Goal: Transaction & Acquisition: Purchase product/service

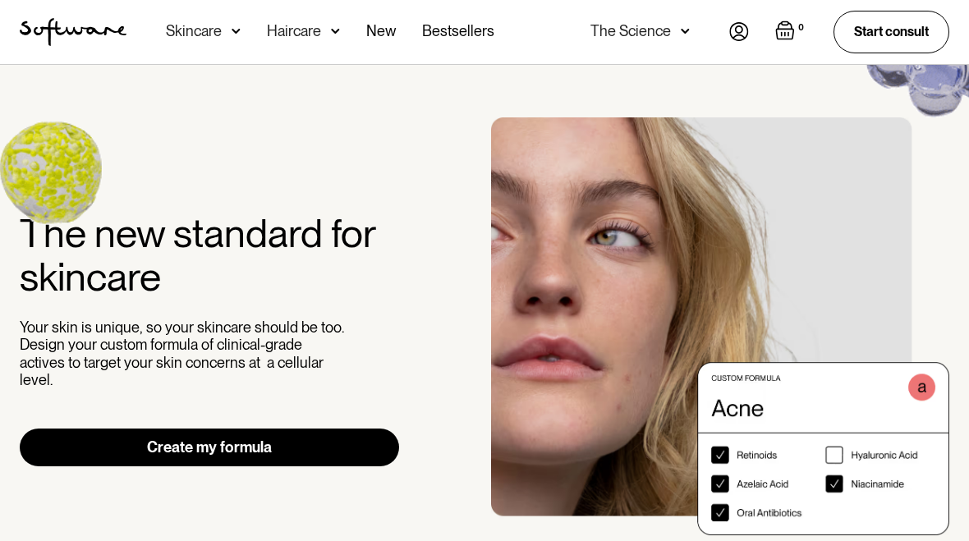
click at [292, 434] on link "Create my formula" at bounding box center [209, 448] width 379 height 38
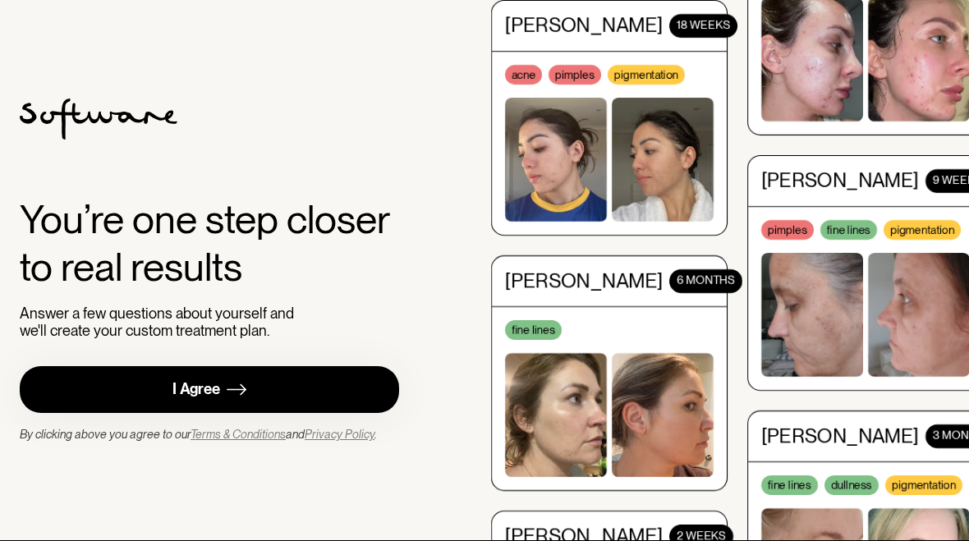
click at [278, 377] on link "I Agree" at bounding box center [209, 389] width 379 height 47
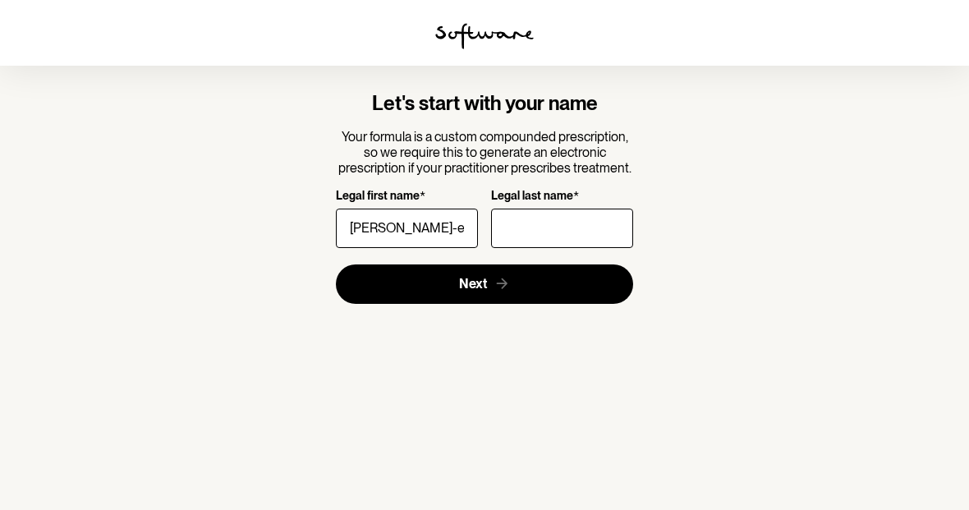
type input "[PERSON_NAME]-el"
click at [522, 218] on input "Legal last name *" at bounding box center [562, 228] width 142 height 39
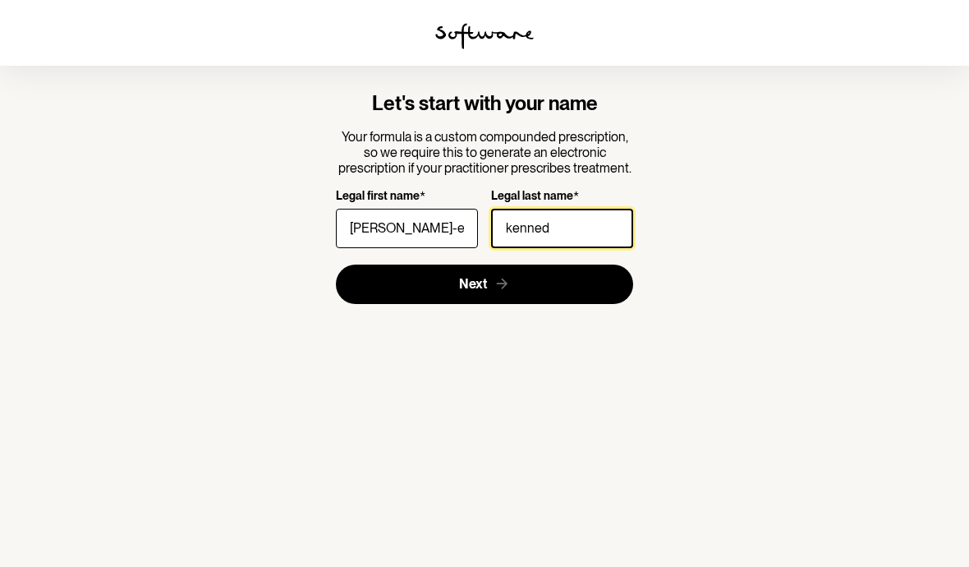
type input "[PERSON_NAME]"
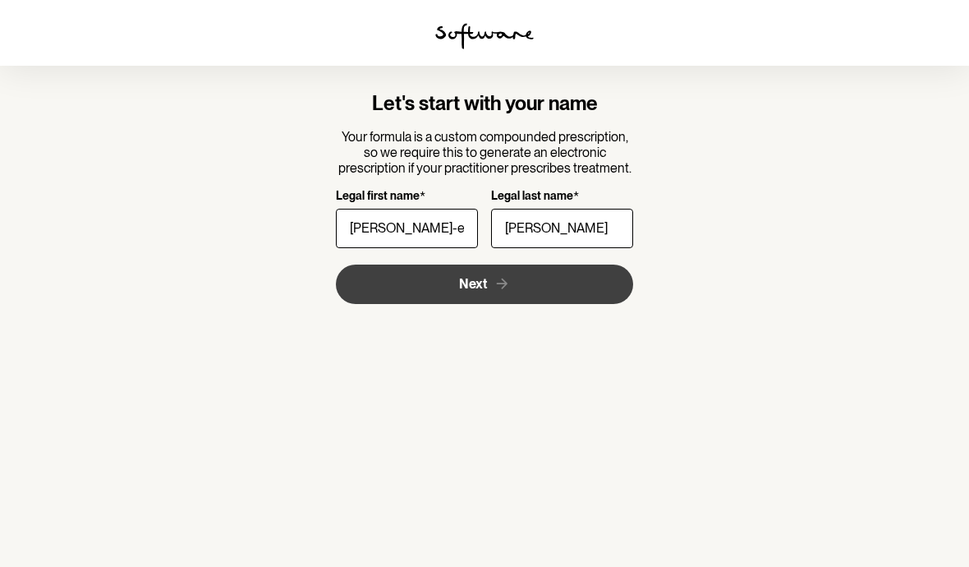
click at [499, 283] on icon "submit" at bounding box center [502, 283] width 17 height 17
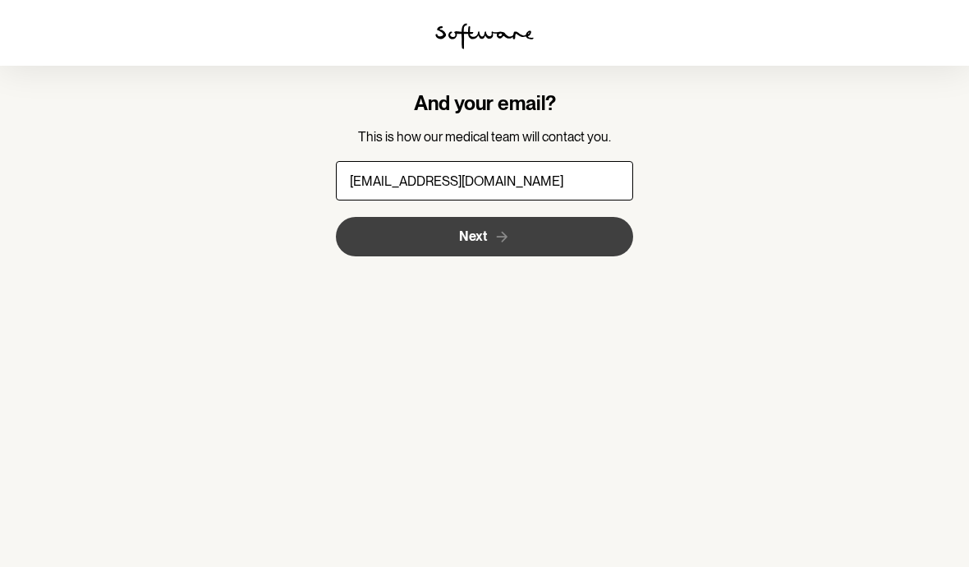
type input "[EMAIL_ADDRESS][DOMAIN_NAME]"
click at [500, 239] on icon "submit" at bounding box center [502, 236] width 17 height 17
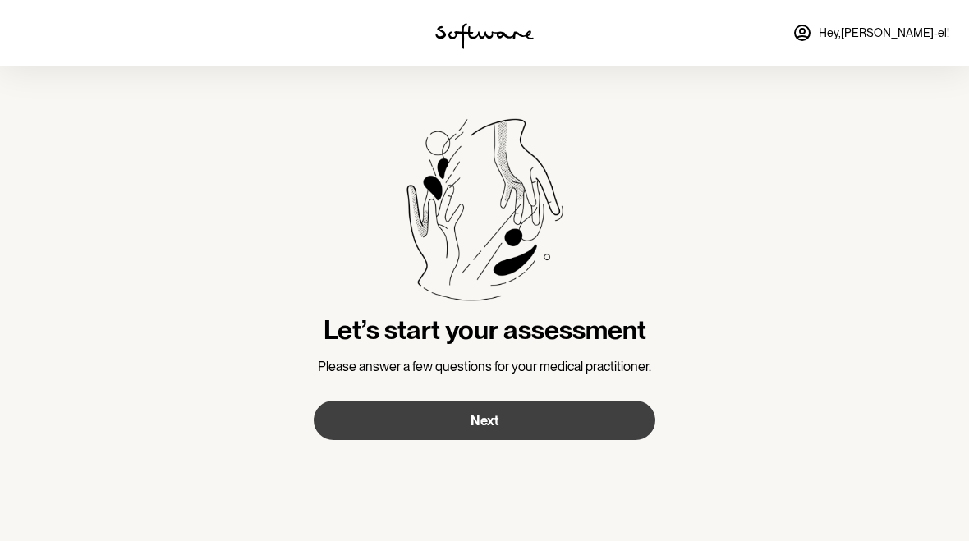
click at [548, 430] on button "Next" at bounding box center [485, 420] width 342 height 39
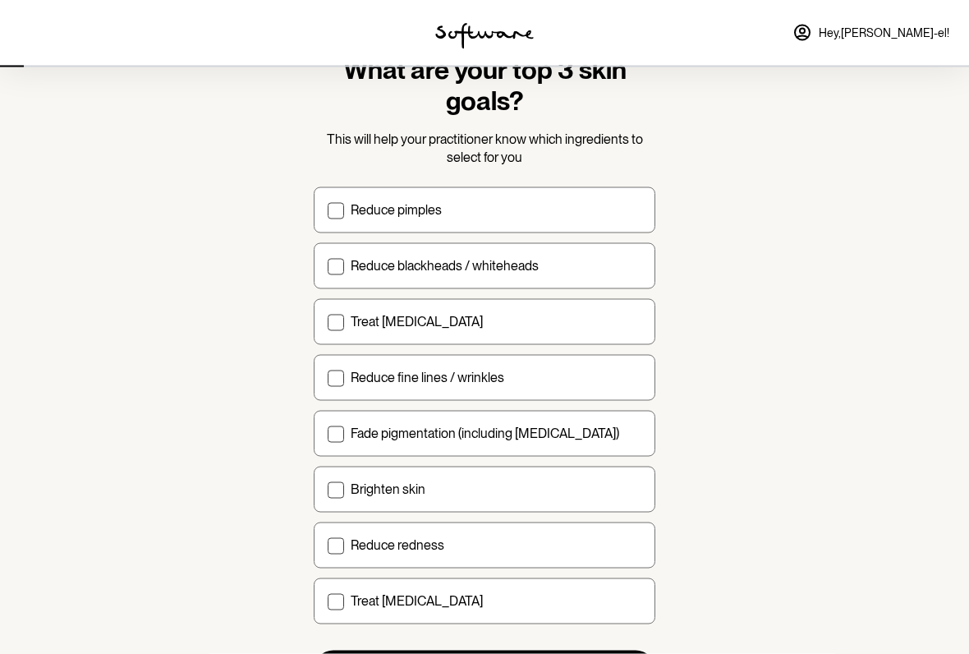
scroll to position [67, 0]
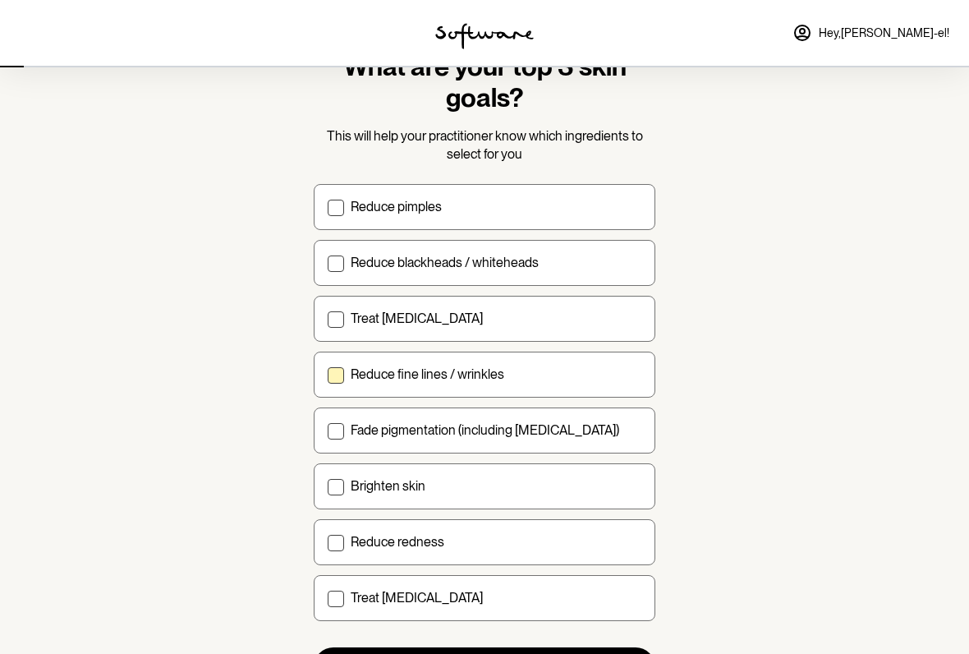
click at [343, 373] on span at bounding box center [336, 375] width 16 height 16
click at [328, 374] on input "Reduce fine lines / wrinkles" at bounding box center [327, 374] width 1 height 1
checkbox input "true"
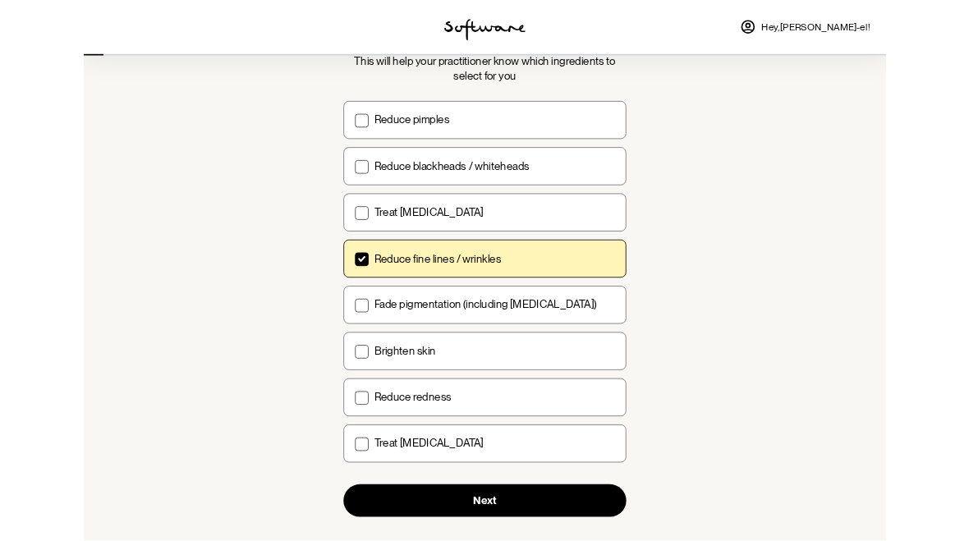
scroll to position [216, 0]
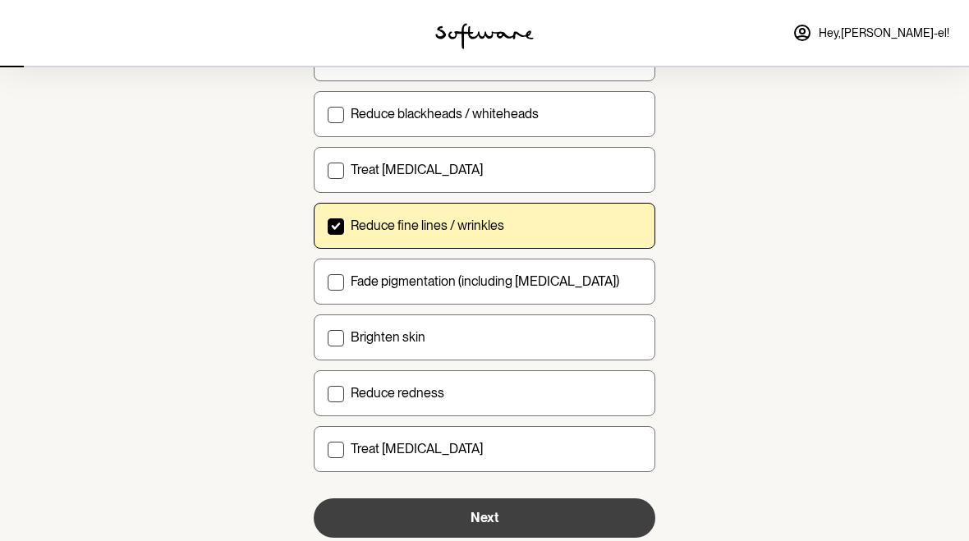
click at [540, 521] on button "Next" at bounding box center [485, 517] width 342 height 39
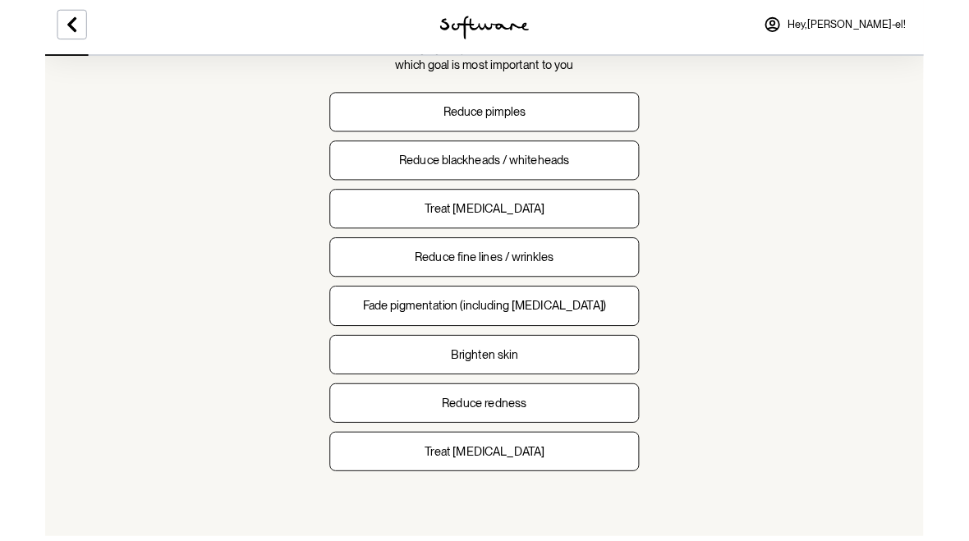
scroll to position [197, 0]
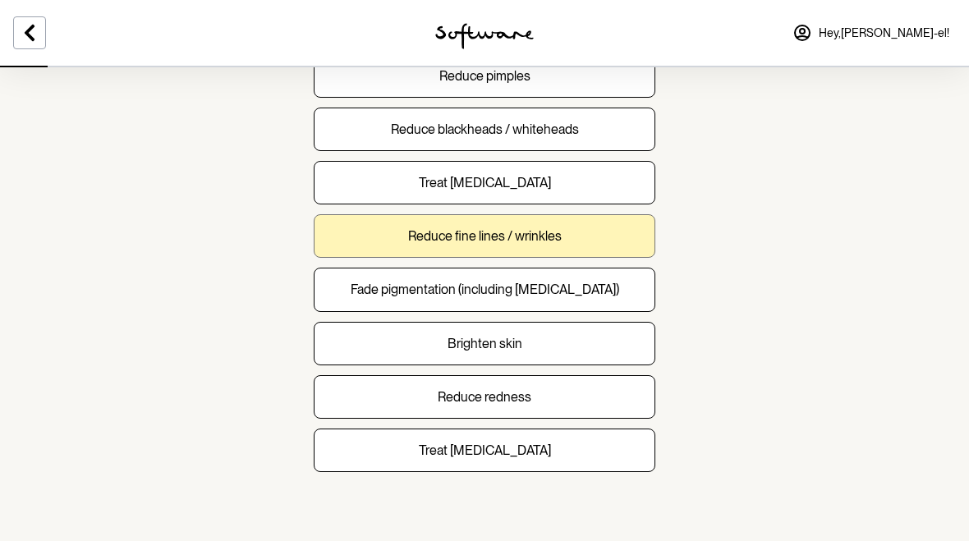
click at [616, 226] on button "Reduce fine lines / wrinkles" at bounding box center [485, 236] width 342 height 44
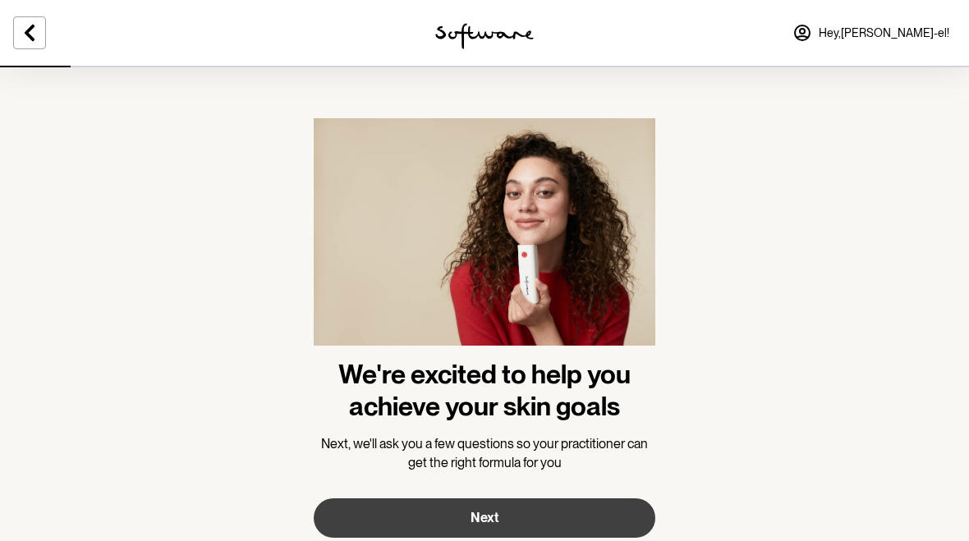
click at [562, 506] on button "Next" at bounding box center [485, 517] width 342 height 39
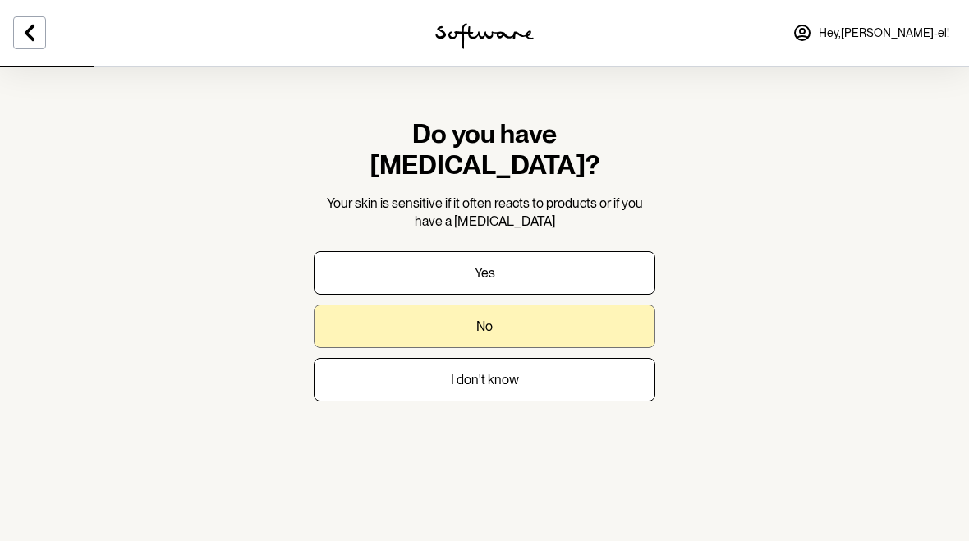
click at [613, 305] on button "No" at bounding box center [485, 327] width 342 height 44
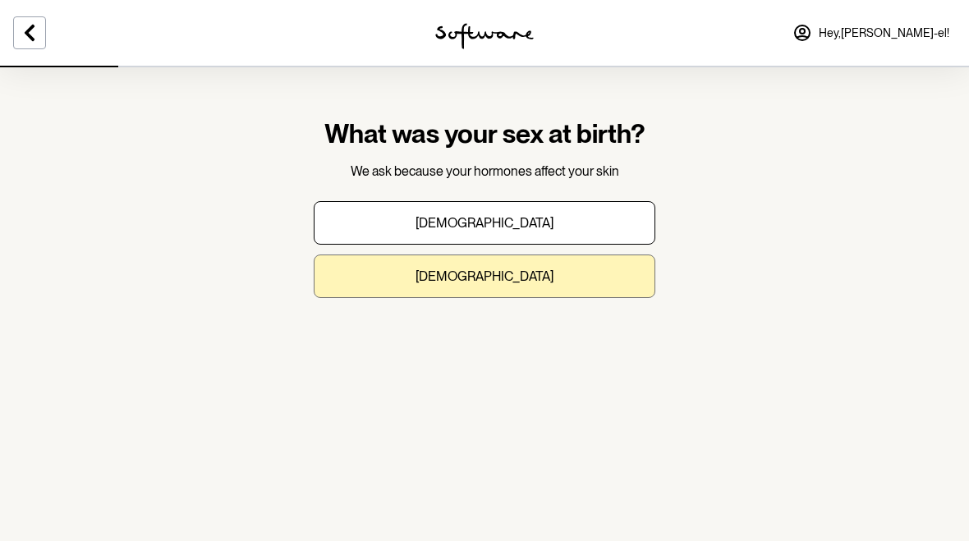
click at [611, 278] on button "[DEMOGRAPHIC_DATA]" at bounding box center [485, 277] width 342 height 44
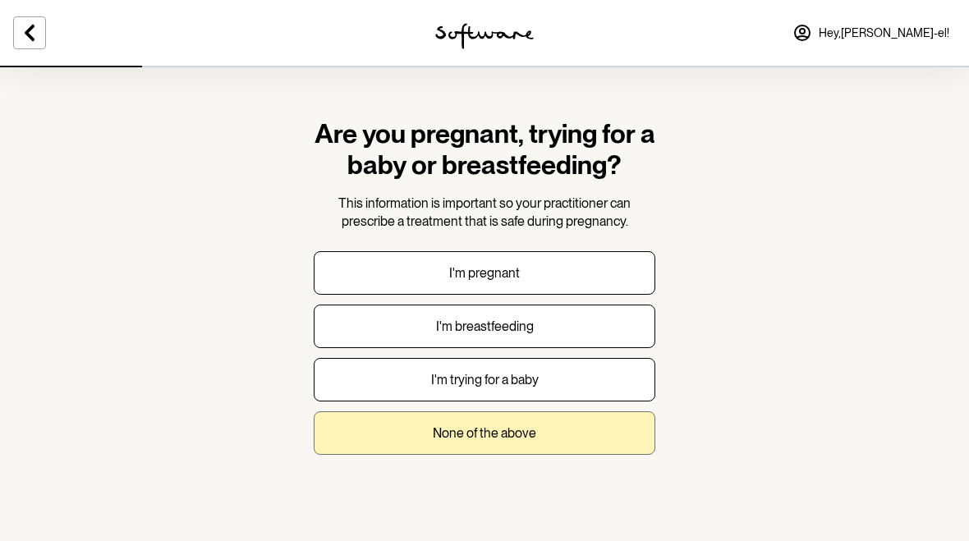
click at [613, 430] on button "None of the above" at bounding box center [485, 433] width 342 height 44
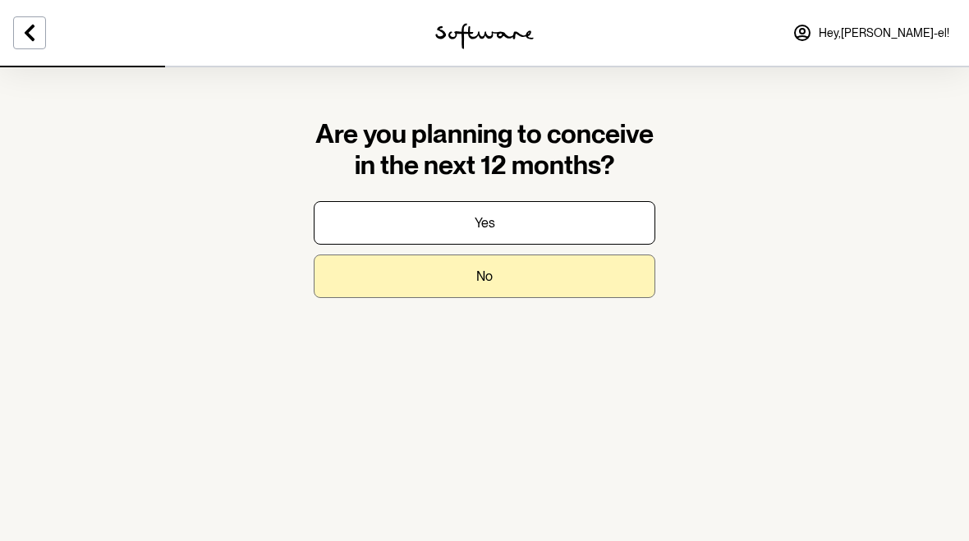
click at [614, 276] on button "No" at bounding box center [485, 277] width 342 height 44
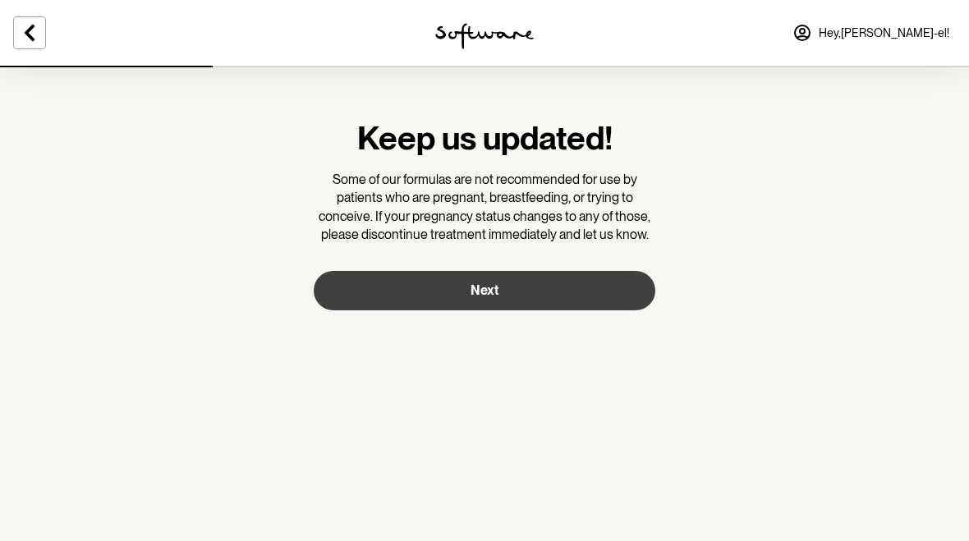
click at [584, 285] on button "Next" at bounding box center [485, 290] width 342 height 39
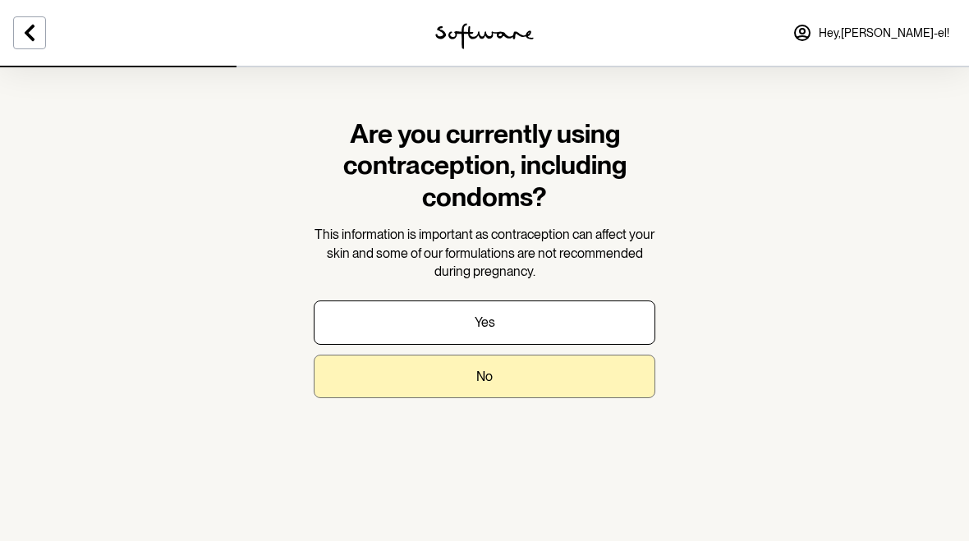
click at [574, 370] on button "No" at bounding box center [485, 377] width 342 height 44
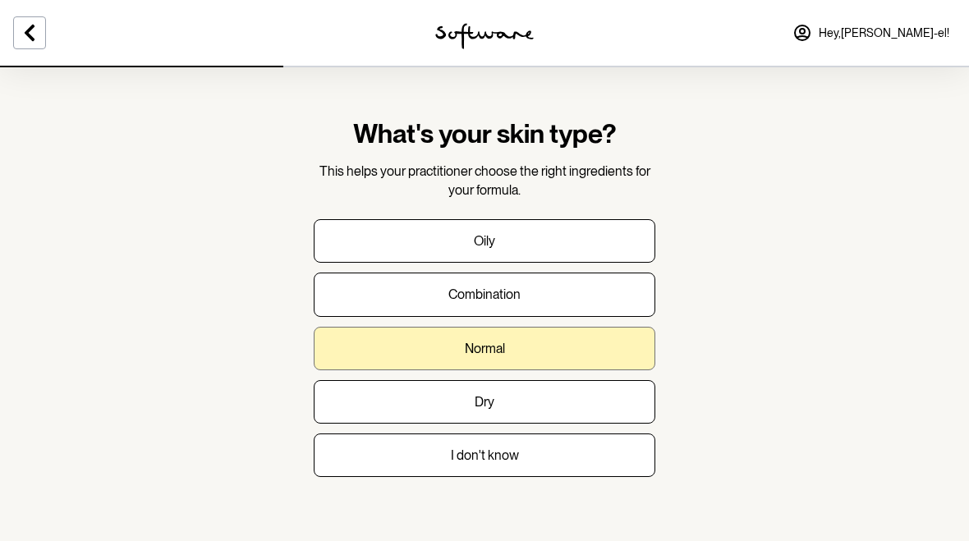
click at [565, 346] on button "Normal" at bounding box center [485, 349] width 342 height 44
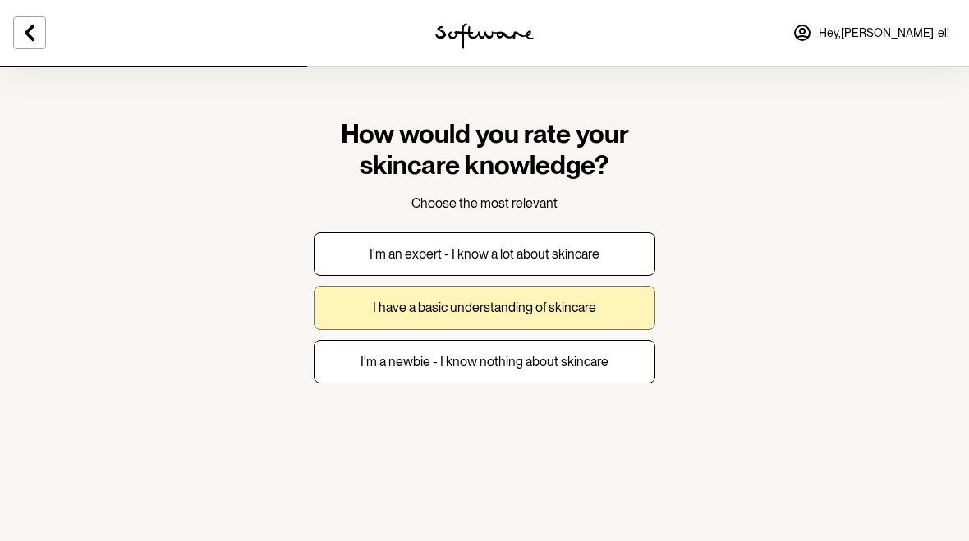
click at [620, 303] on button "I have a basic understanding of skincare" at bounding box center [485, 308] width 342 height 44
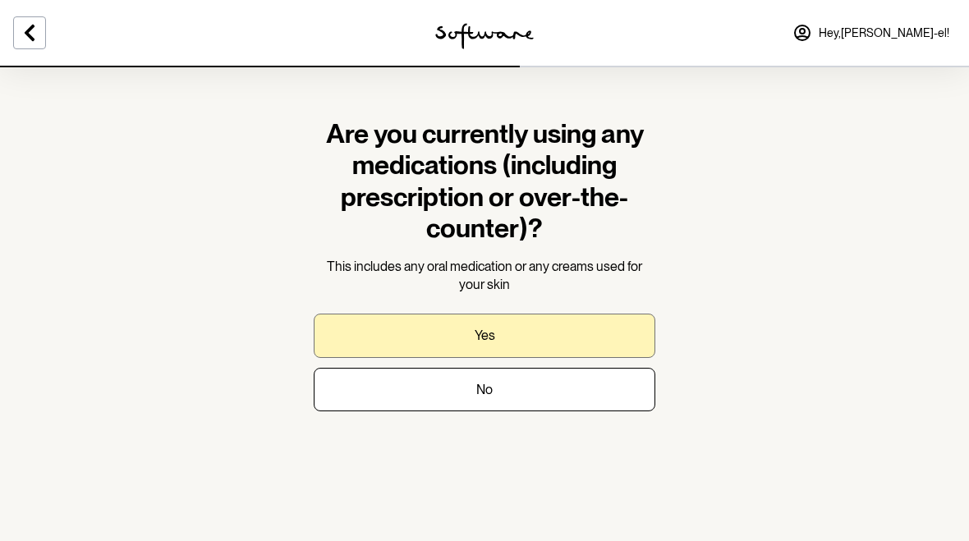
click at [609, 326] on button "Yes" at bounding box center [485, 336] width 342 height 44
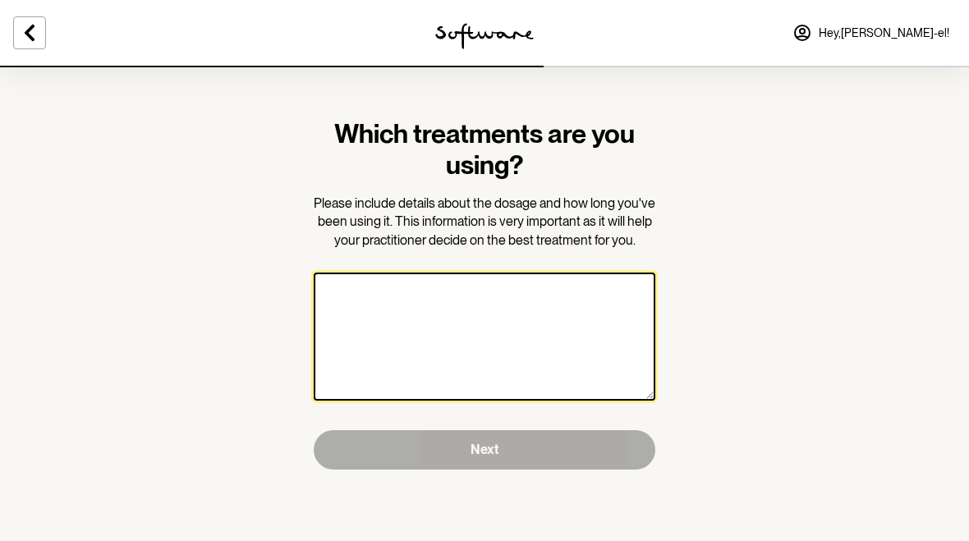
click at [501, 293] on textarea at bounding box center [485, 337] width 342 height 128
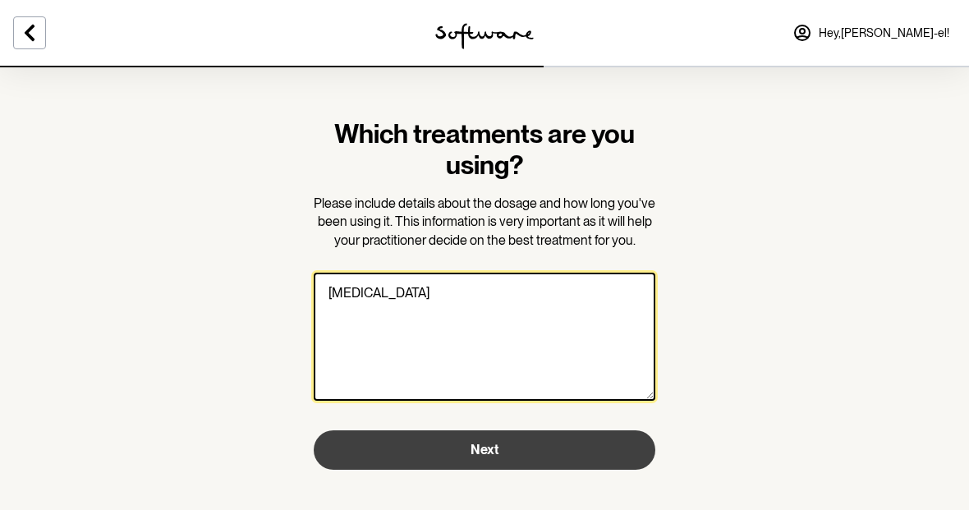
type textarea "[MEDICAL_DATA]"
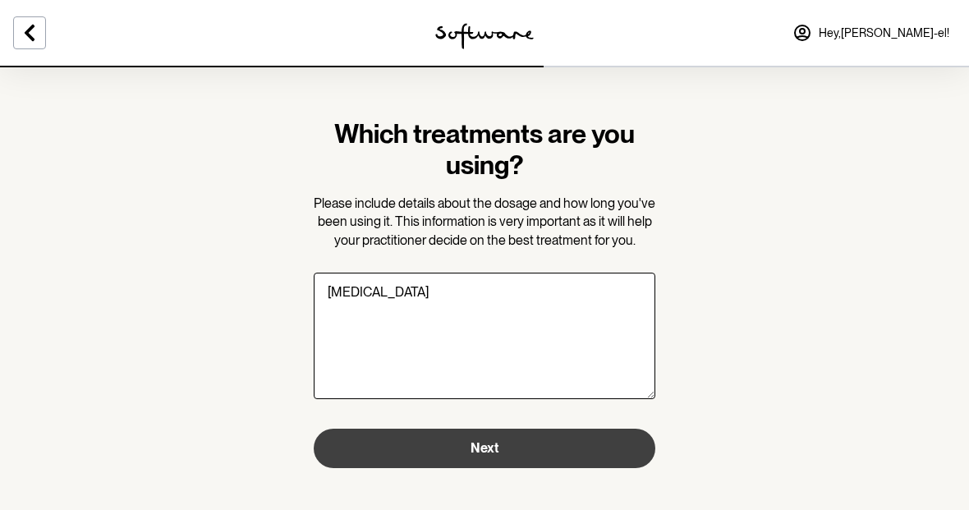
click at [579, 448] on button "Next" at bounding box center [485, 448] width 342 height 39
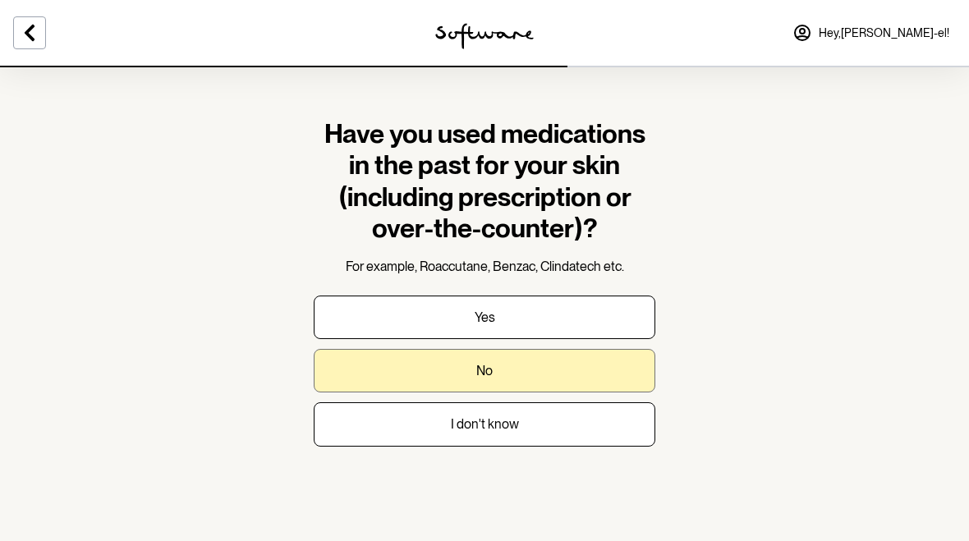
click at [612, 358] on button "No" at bounding box center [485, 371] width 342 height 44
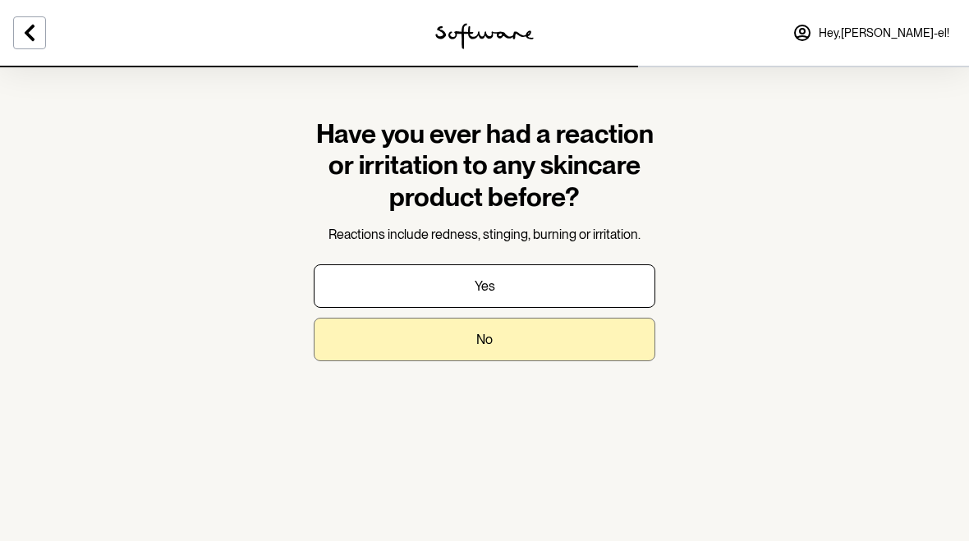
click at [597, 333] on button "No" at bounding box center [485, 340] width 342 height 44
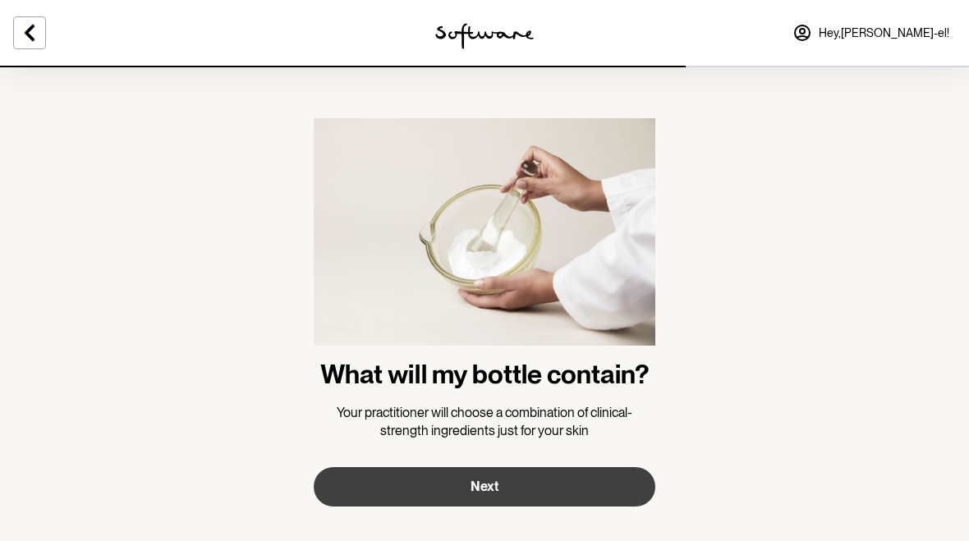
click at [580, 475] on button "Next" at bounding box center [485, 486] width 342 height 39
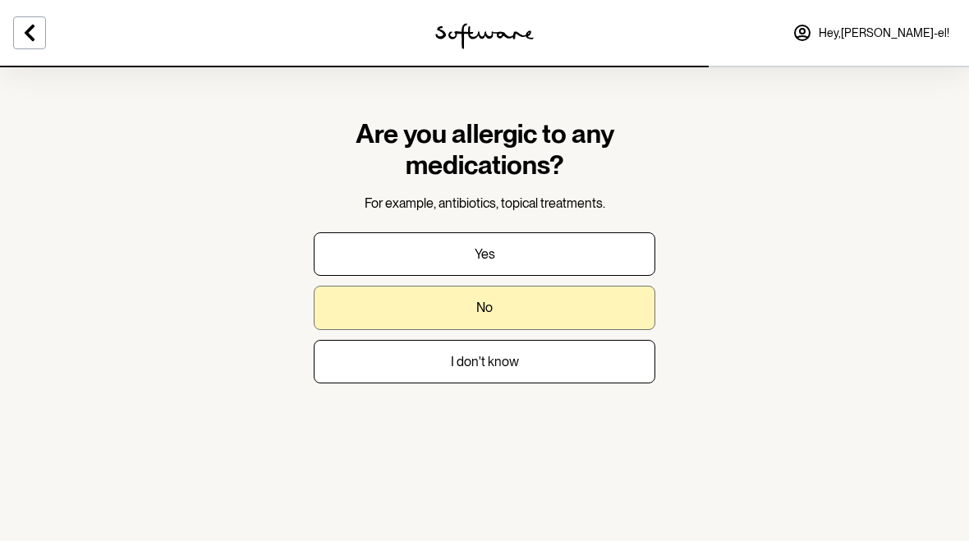
click at [594, 307] on button "No" at bounding box center [485, 308] width 342 height 44
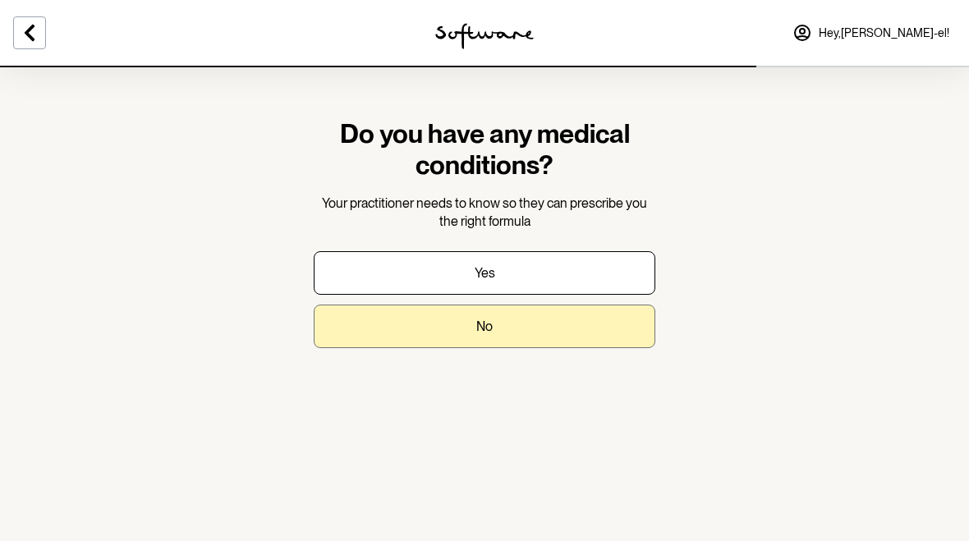
click at [599, 332] on button "No" at bounding box center [485, 327] width 342 height 44
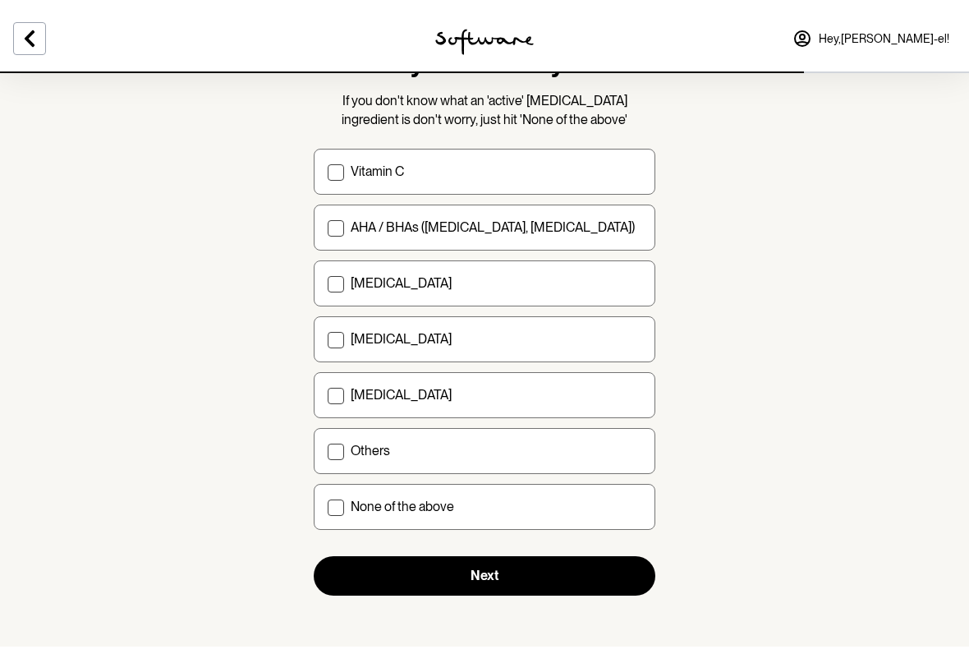
scroll to position [126, 0]
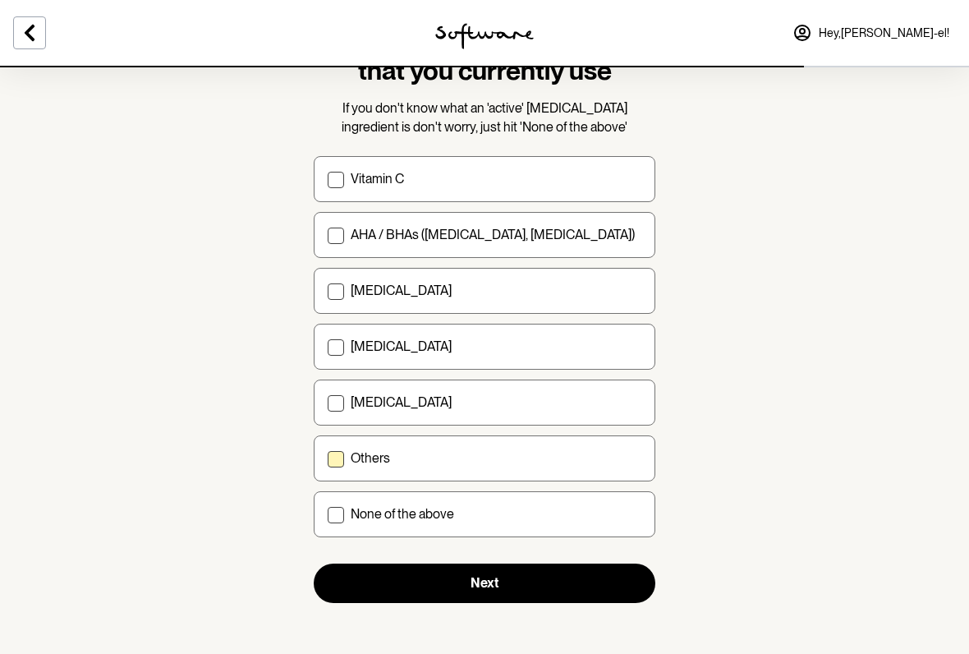
click at [336, 465] on span at bounding box center [336, 459] width 16 height 16
click at [328, 459] on input "Others" at bounding box center [327, 458] width 1 height 1
checkbox input "true"
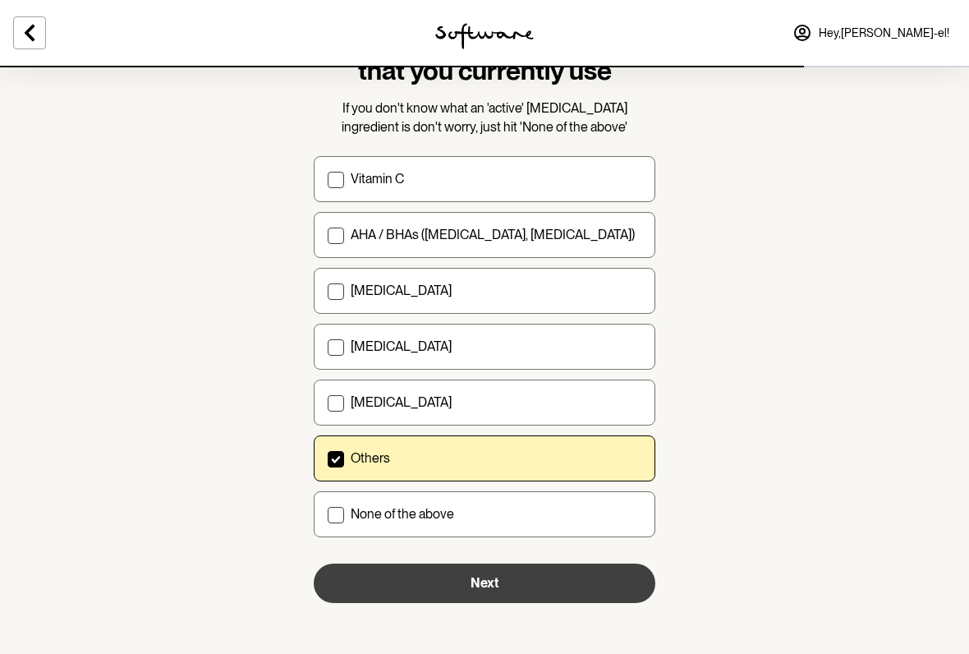
click at [478, 540] on span "Next" at bounding box center [485, 583] width 28 height 16
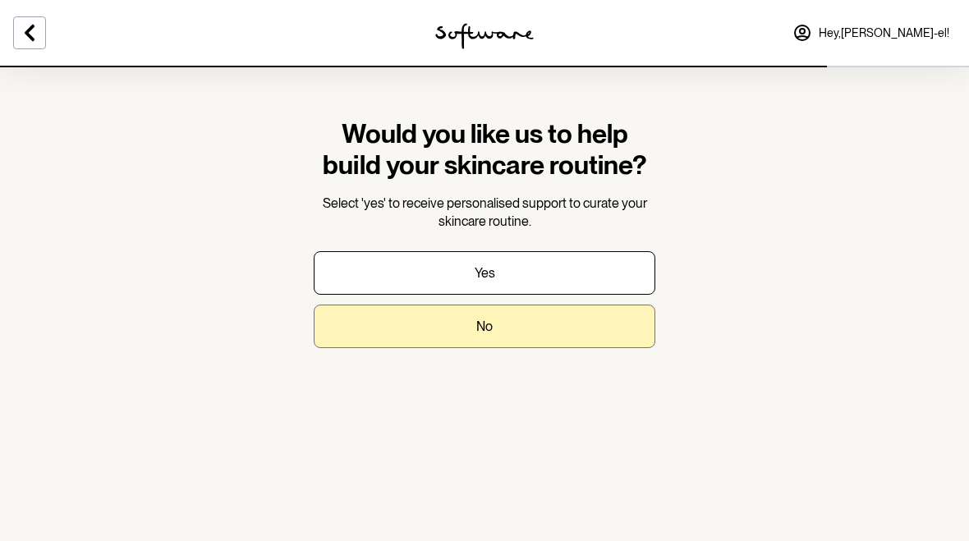
click at [546, 324] on button "No" at bounding box center [485, 327] width 342 height 44
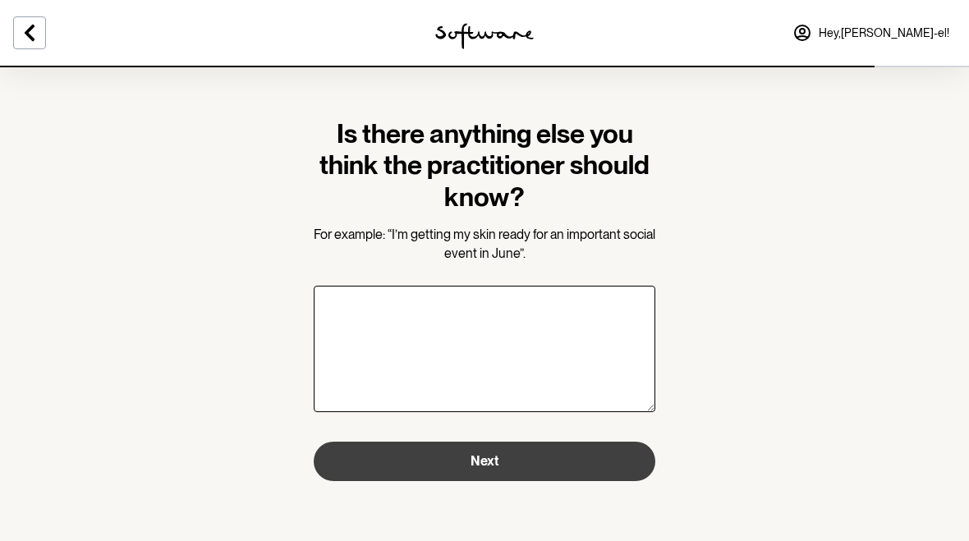
click at [570, 449] on button "Next" at bounding box center [485, 461] width 342 height 39
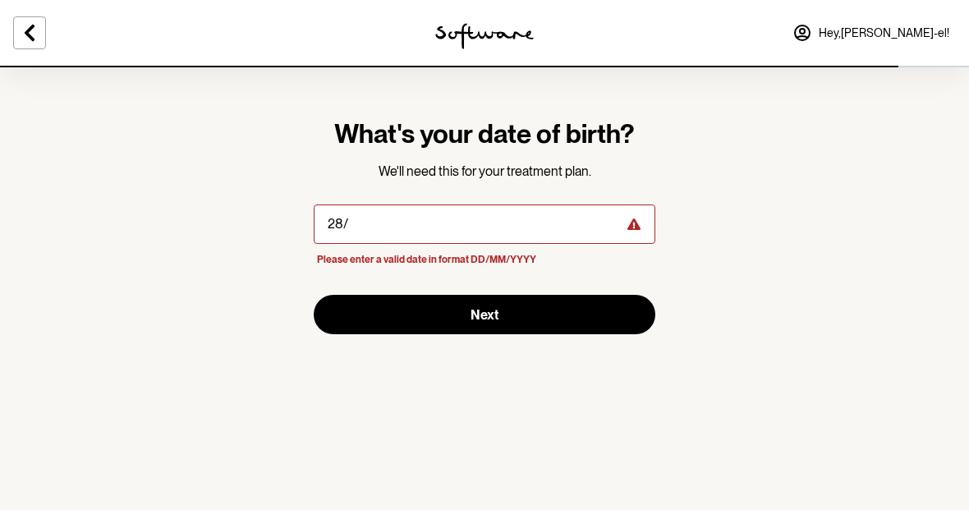
type input "2"
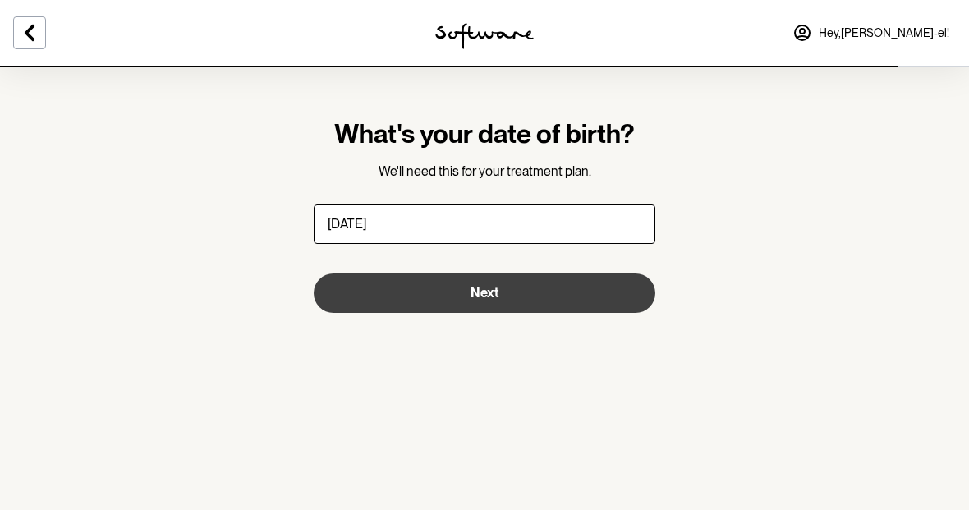
type input "[DATE]"
click at [530, 301] on button "Next" at bounding box center [485, 292] width 342 height 39
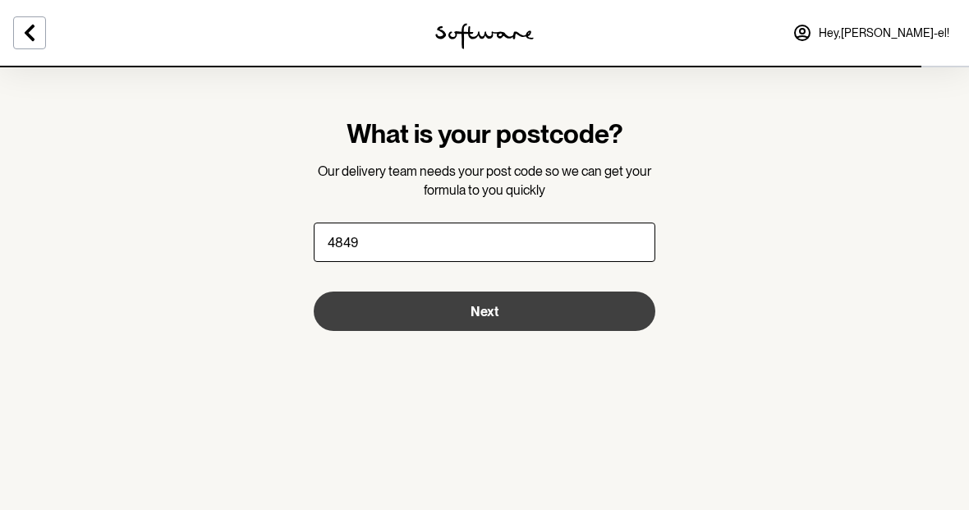
type input "4849"
click at [595, 315] on button "Next" at bounding box center [485, 311] width 342 height 39
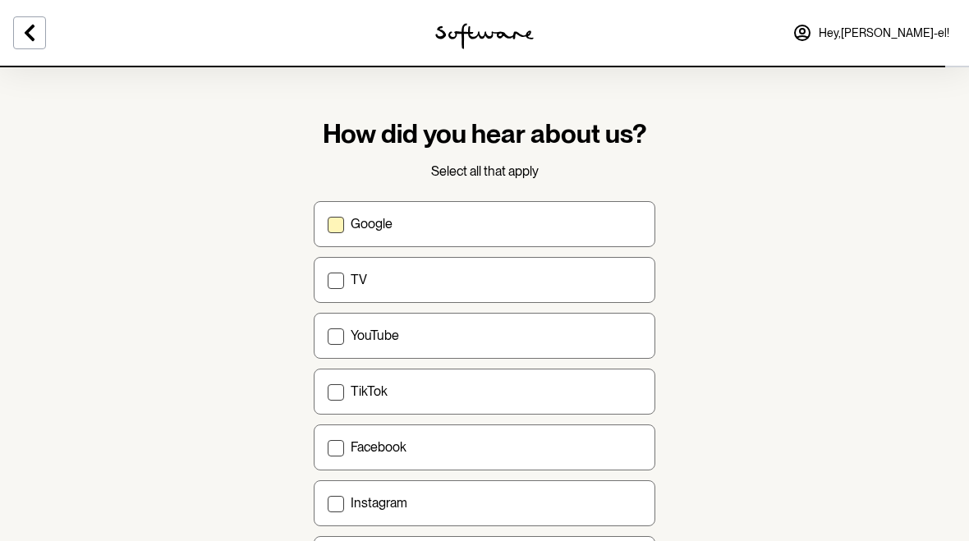
click at [337, 217] on span at bounding box center [336, 225] width 16 height 16
click at [328, 223] on input "Google" at bounding box center [327, 223] width 1 height 1
checkbox input "true"
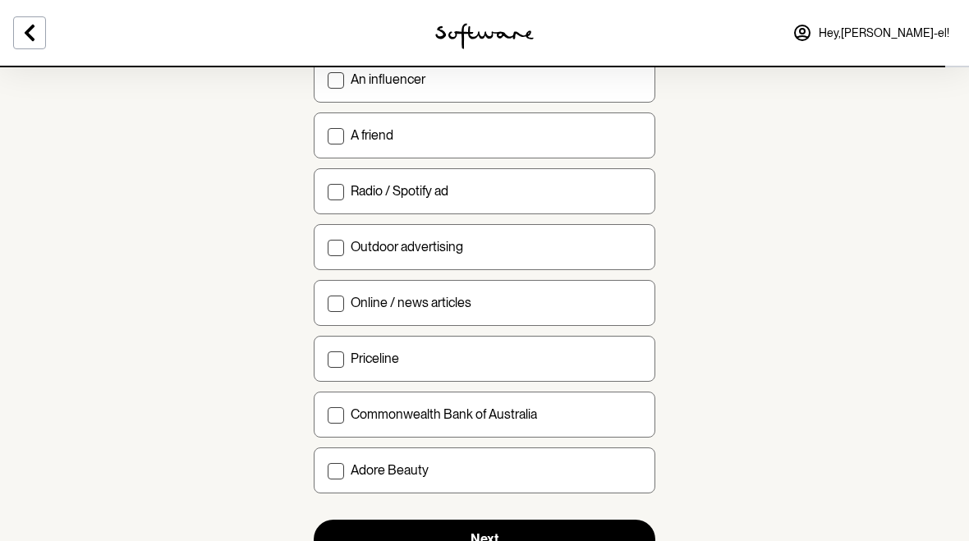
scroll to position [535, 0]
click at [328, 305] on span at bounding box center [336, 304] width 16 height 16
click at [328, 304] on input "Online / news articles" at bounding box center [327, 303] width 1 height 1
checkbox input "true"
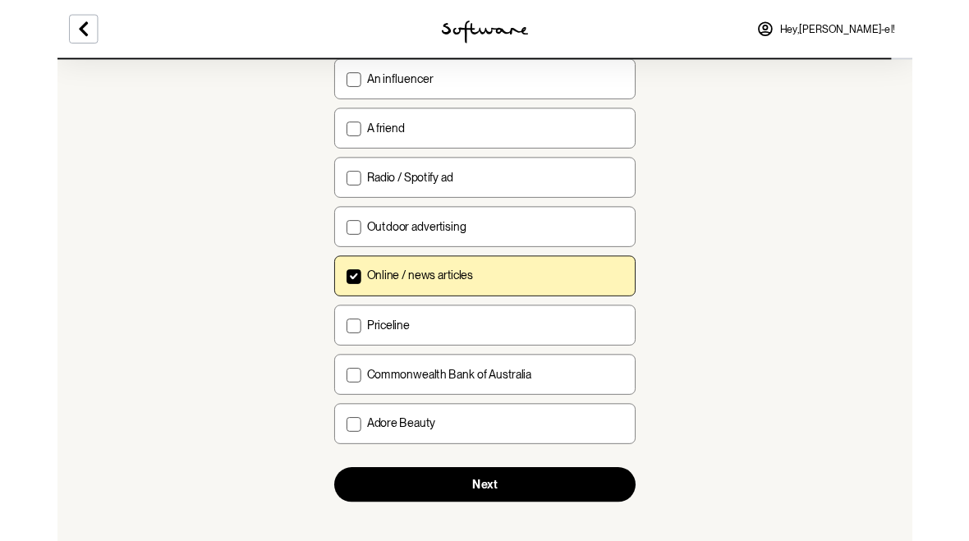
scroll to position [605, 0]
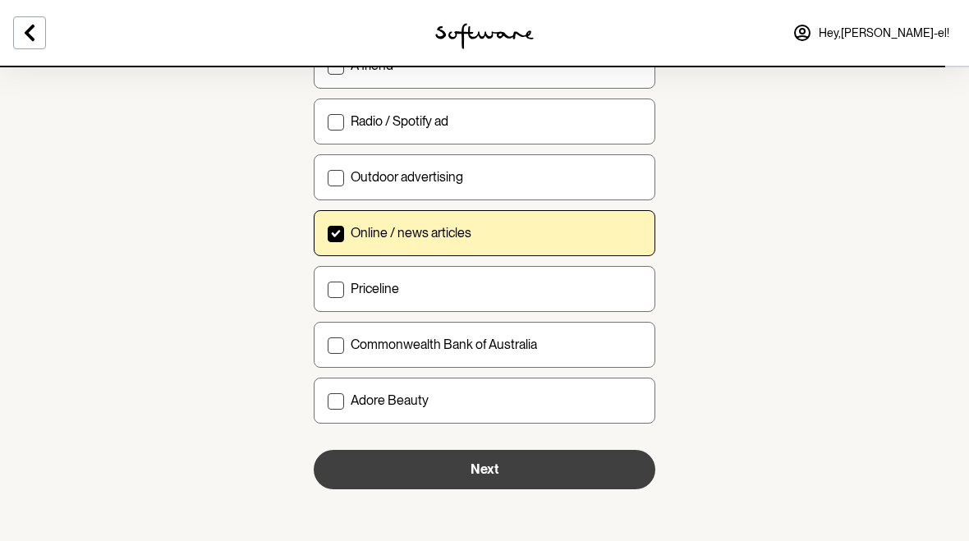
click at [515, 463] on button "Next" at bounding box center [485, 469] width 342 height 39
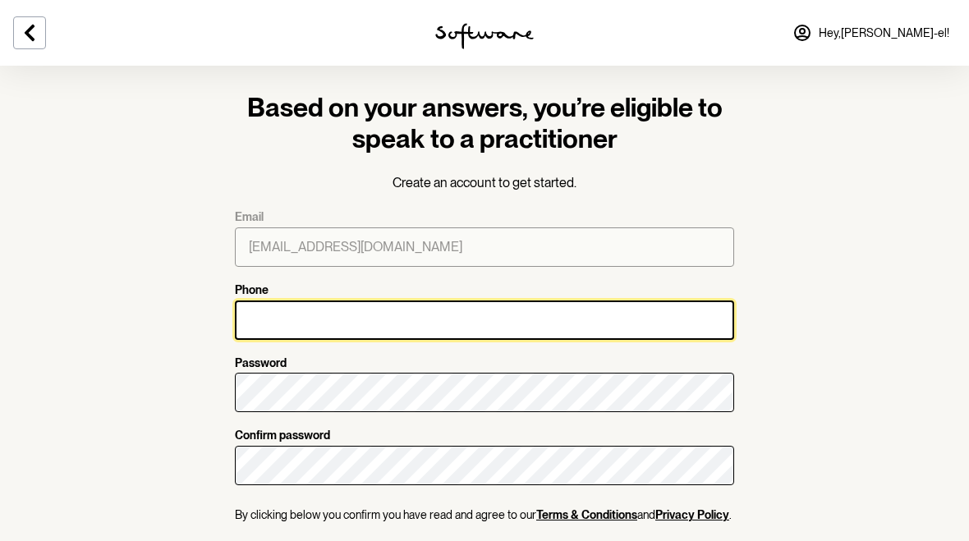
click at [518, 315] on input "Phone" at bounding box center [484, 320] width 499 height 39
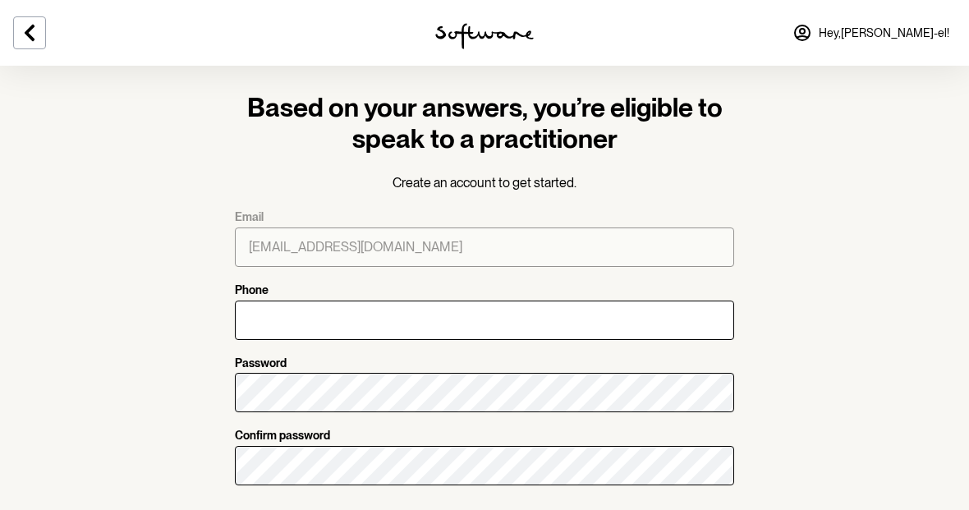
type input "0466226546"
